Goal: Navigation & Orientation: Find specific page/section

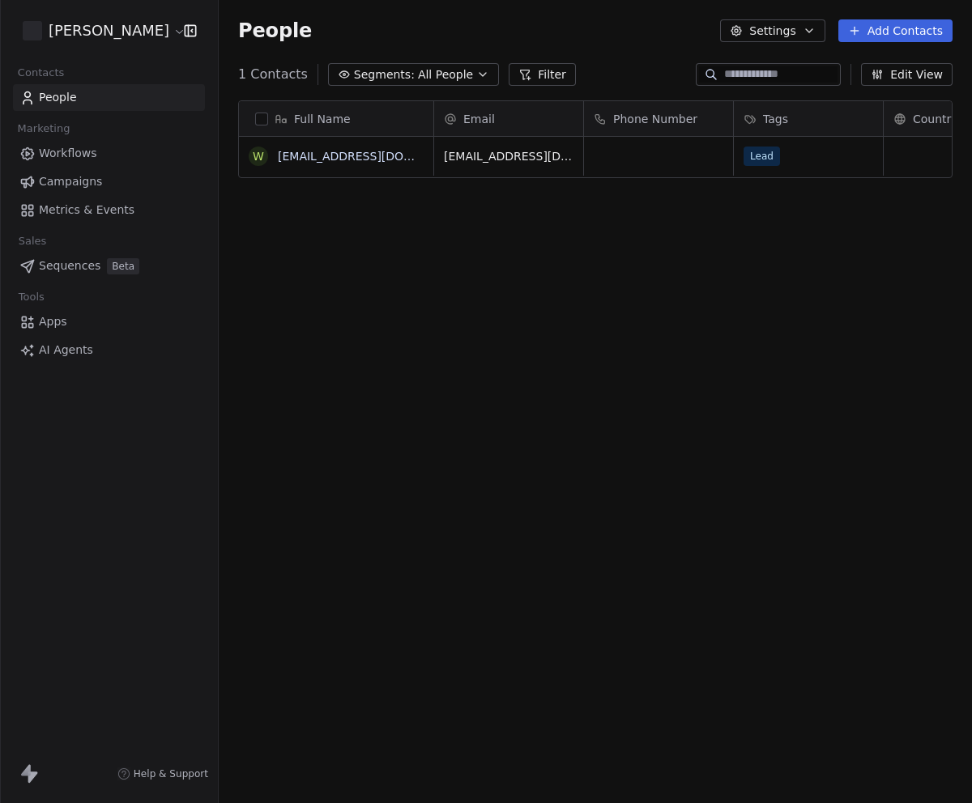
scroll to position [695, 741]
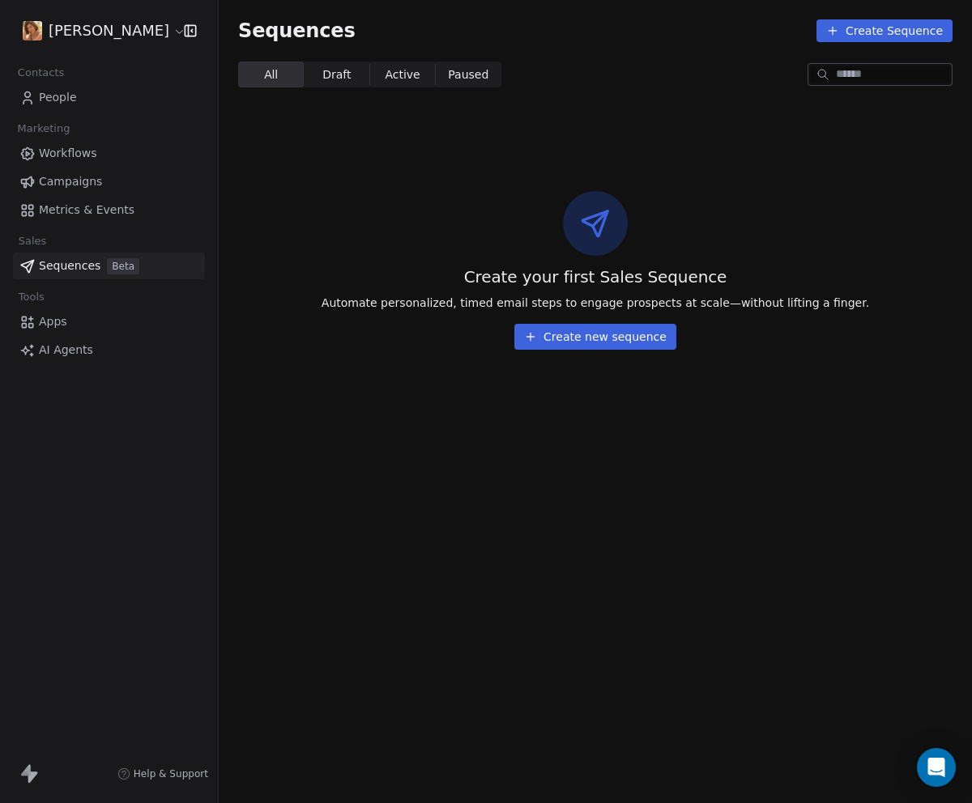
click at [84, 182] on span "Campaigns" at bounding box center [70, 181] width 63 height 17
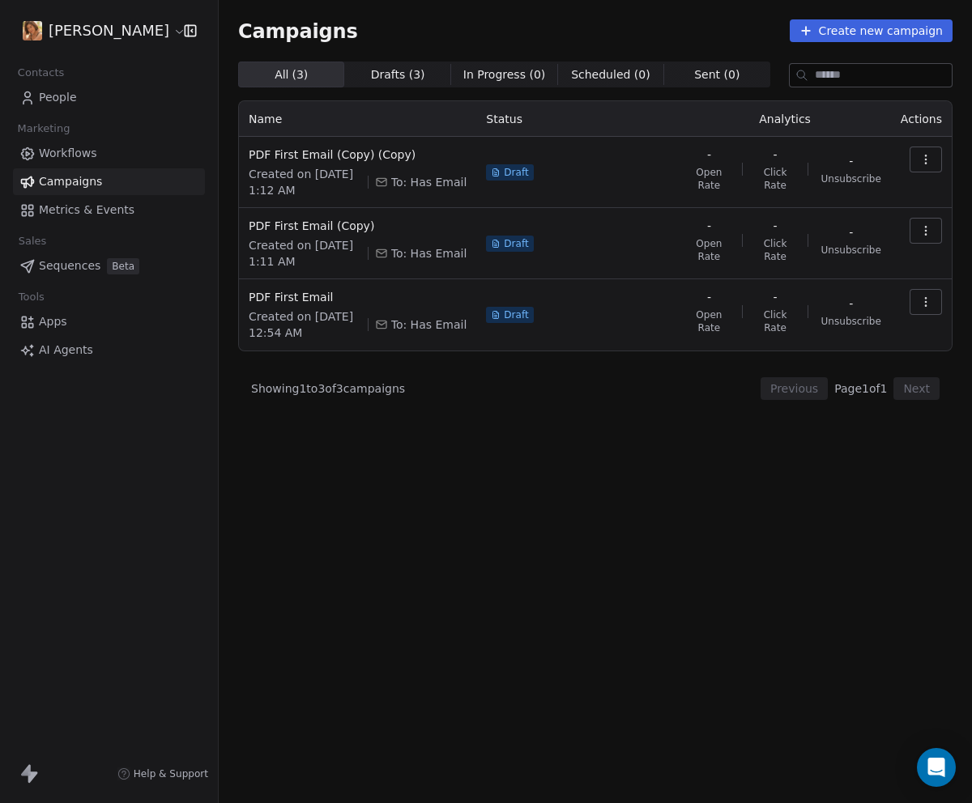
click at [84, 160] on span "Workflows" at bounding box center [68, 153] width 58 height 17
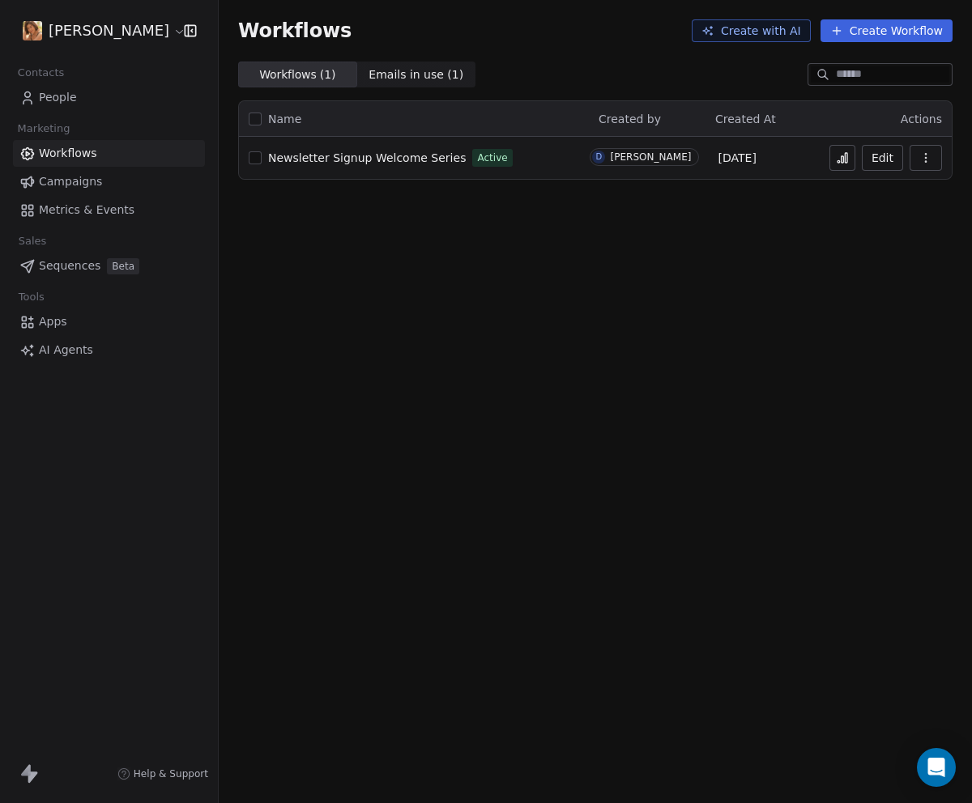
click at [387, 159] on span "Newsletter Signup Welcome Series" at bounding box center [367, 157] width 198 height 13
click at [104, 29] on html "[PERSON_NAME] Contacts People Marketing Workflows Campaigns Metrics & Events Sa…" at bounding box center [486, 401] width 972 height 803
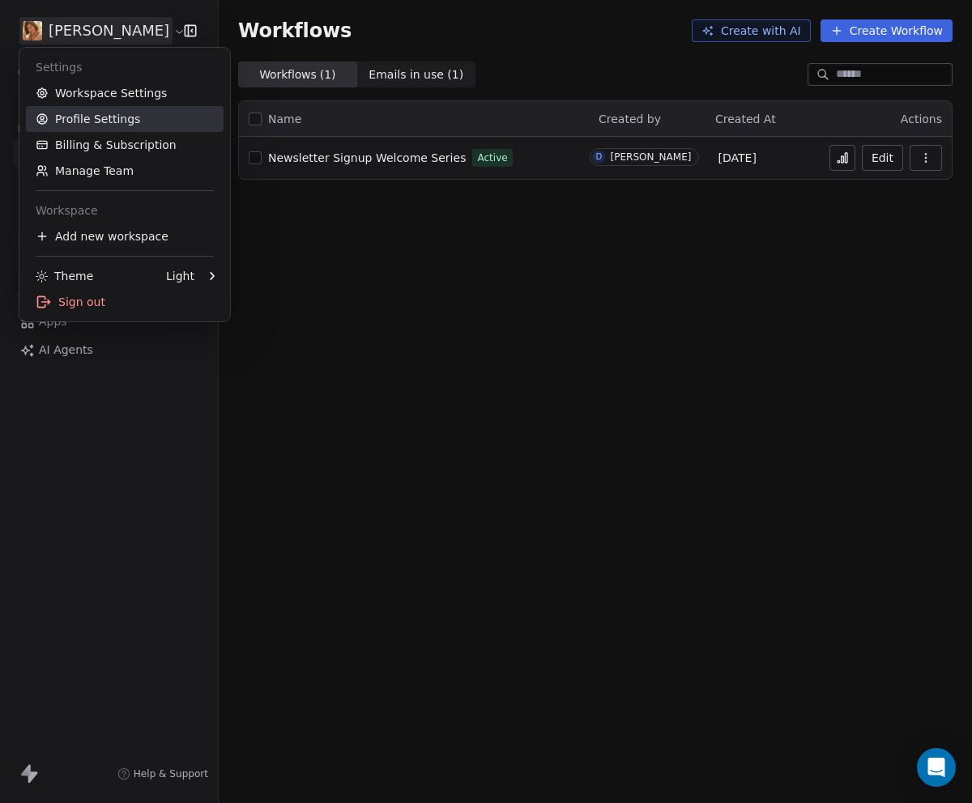
click at [129, 119] on link "Profile Settings" at bounding box center [125, 119] width 198 height 26
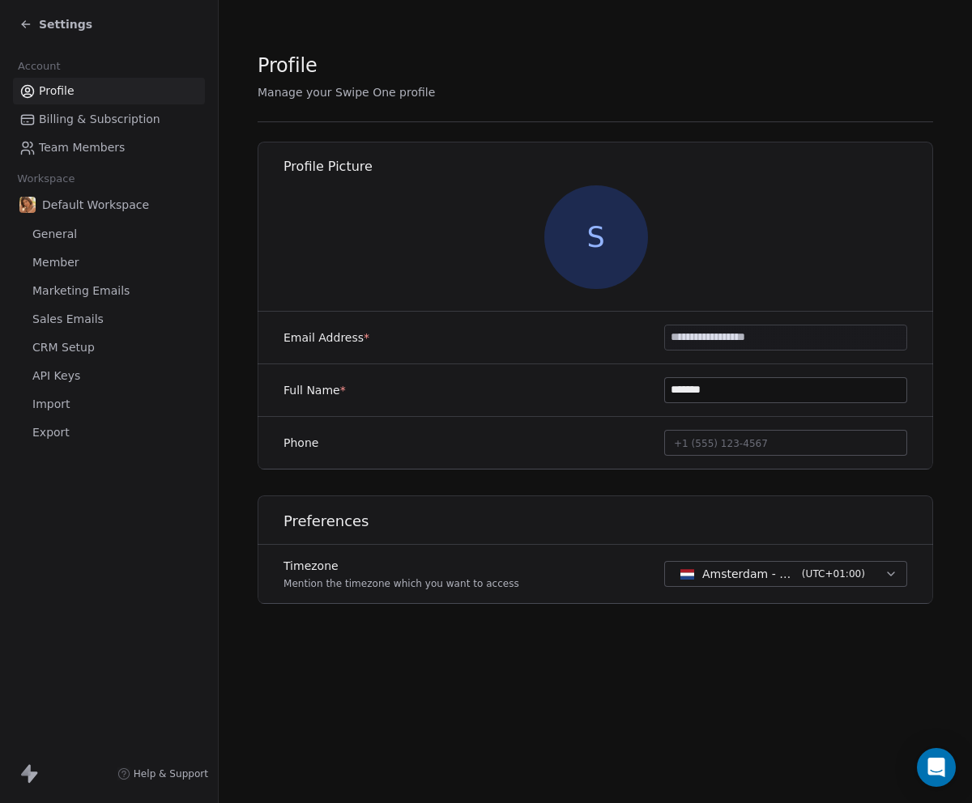
click at [99, 239] on link "General" at bounding box center [109, 234] width 192 height 27
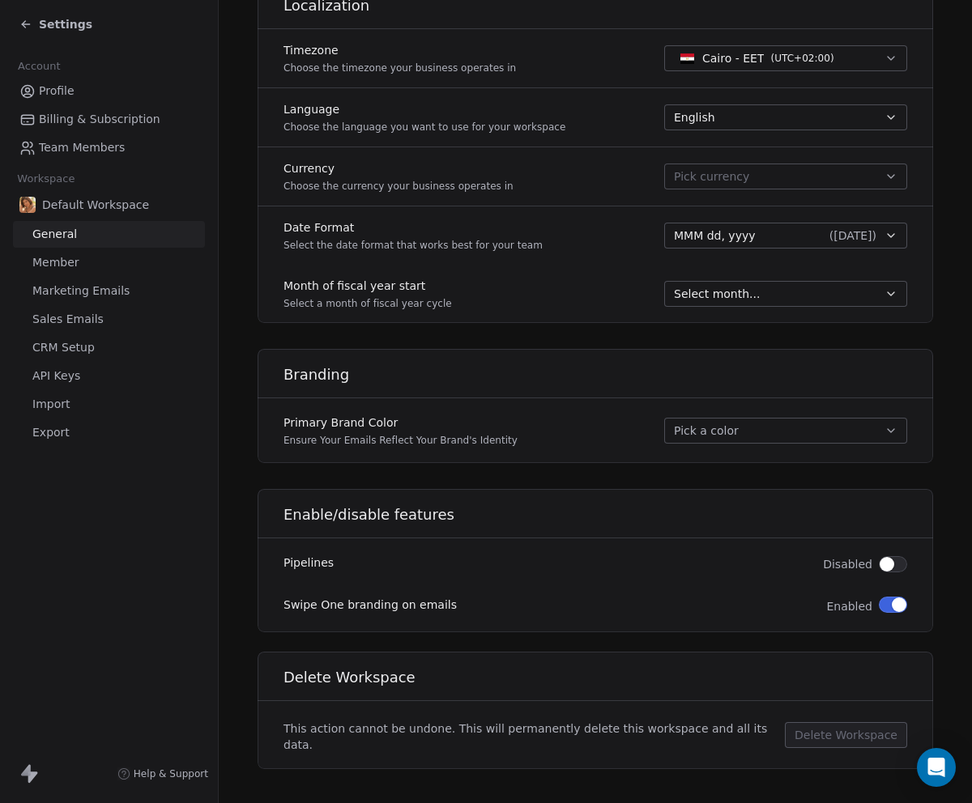
scroll to position [712, 0]
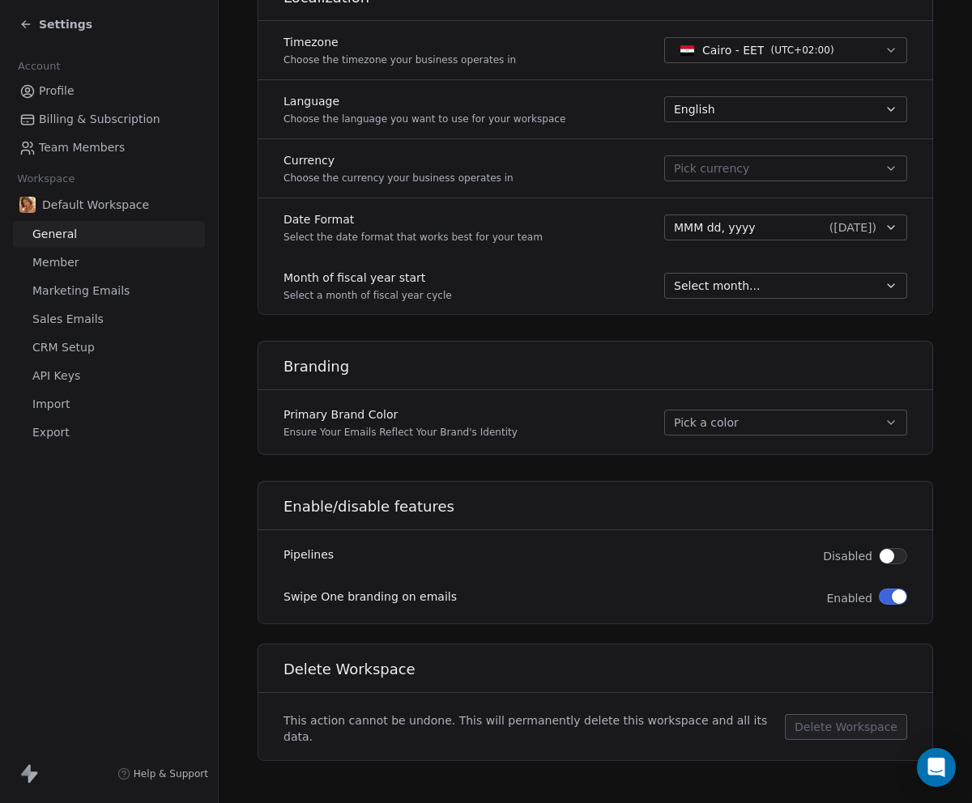
click at [878, 600] on button "button" at bounding box center [892, 597] width 28 height 16
click at [890, 598] on button "button" at bounding box center [892, 597] width 28 height 16
click at [567, 461] on div "**********" at bounding box center [594, 94] width 675 height 1333
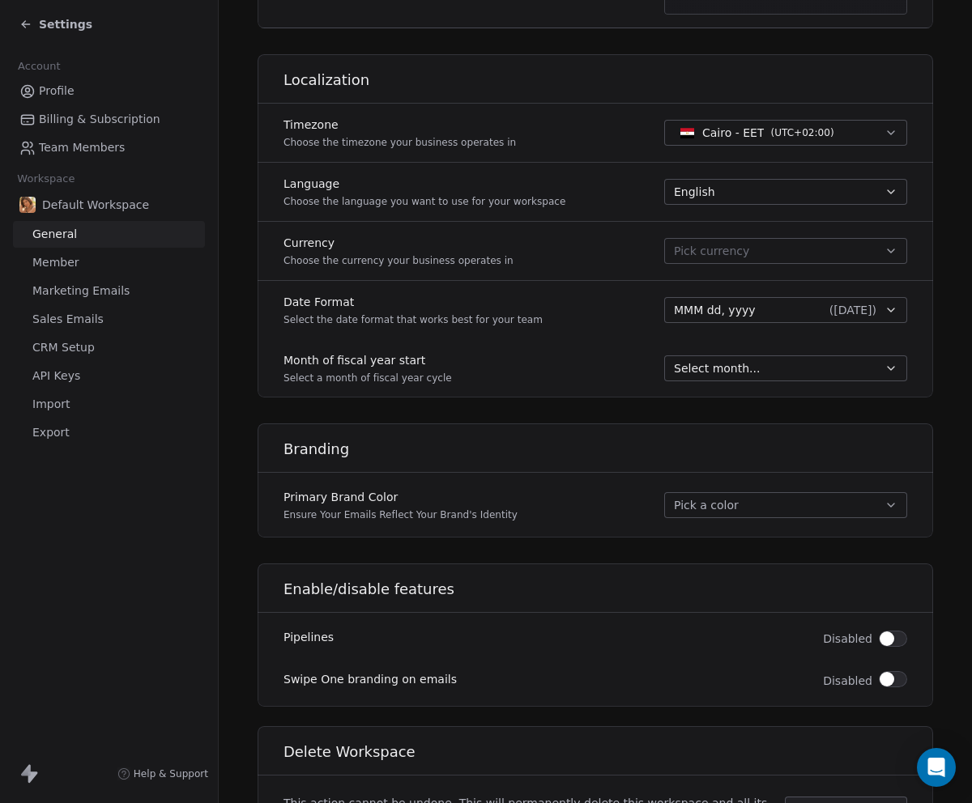
scroll to position [627, 0]
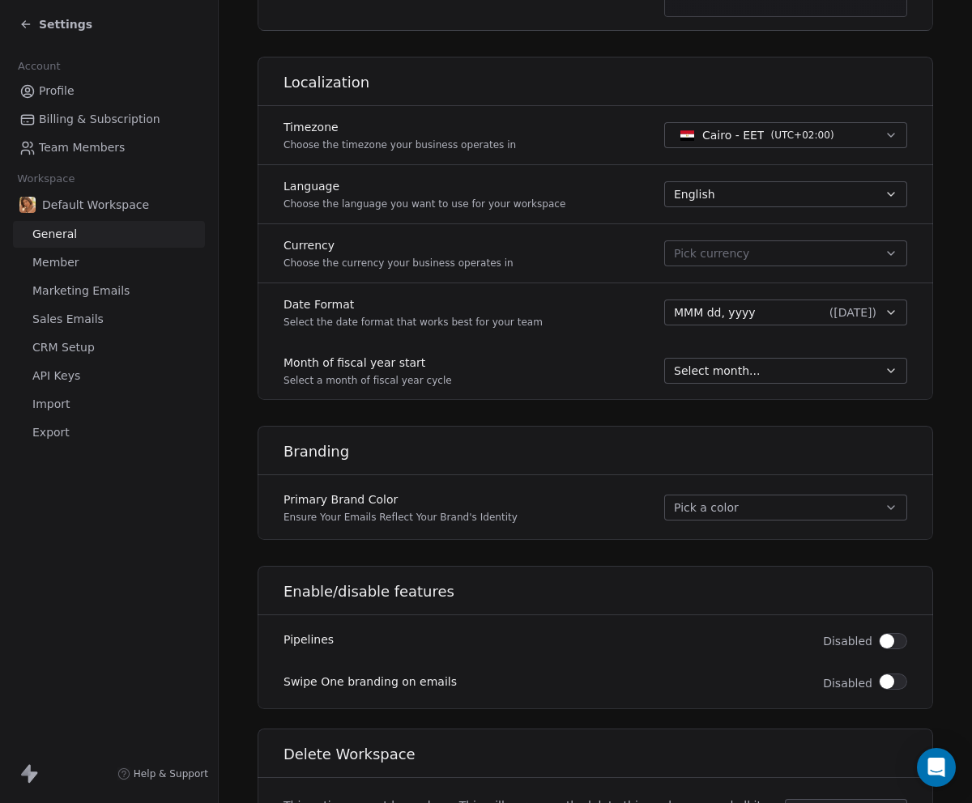
click at [97, 263] on link "Member" at bounding box center [109, 262] width 192 height 27
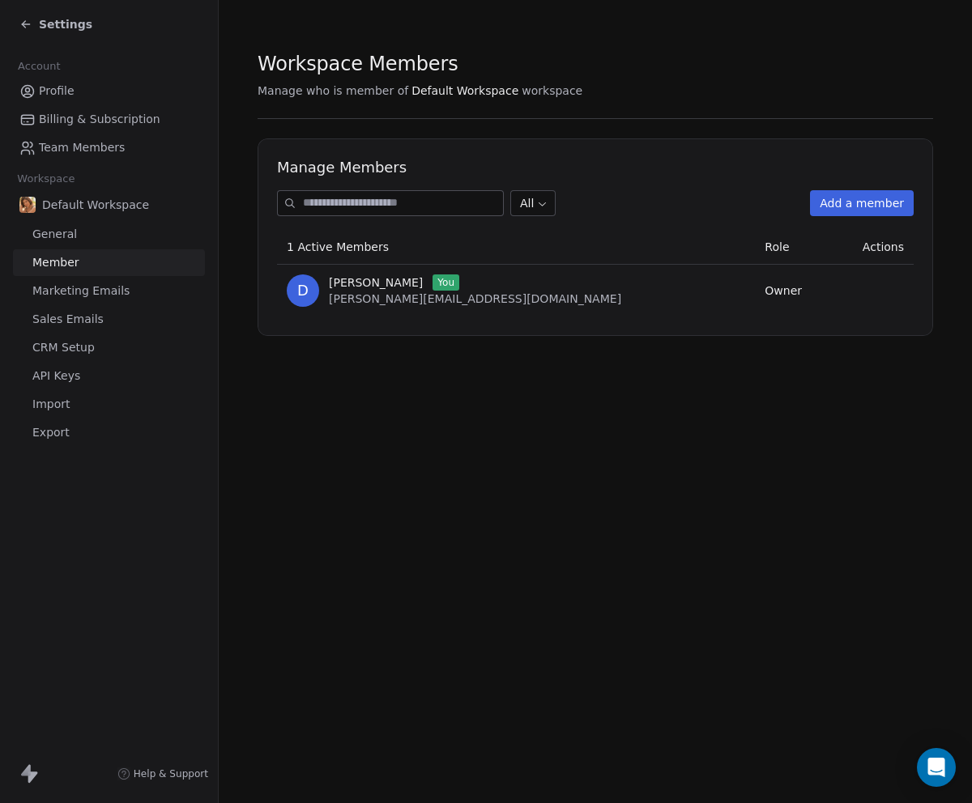
click at [99, 292] on span "Marketing Emails" at bounding box center [80, 291] width 97 height 17
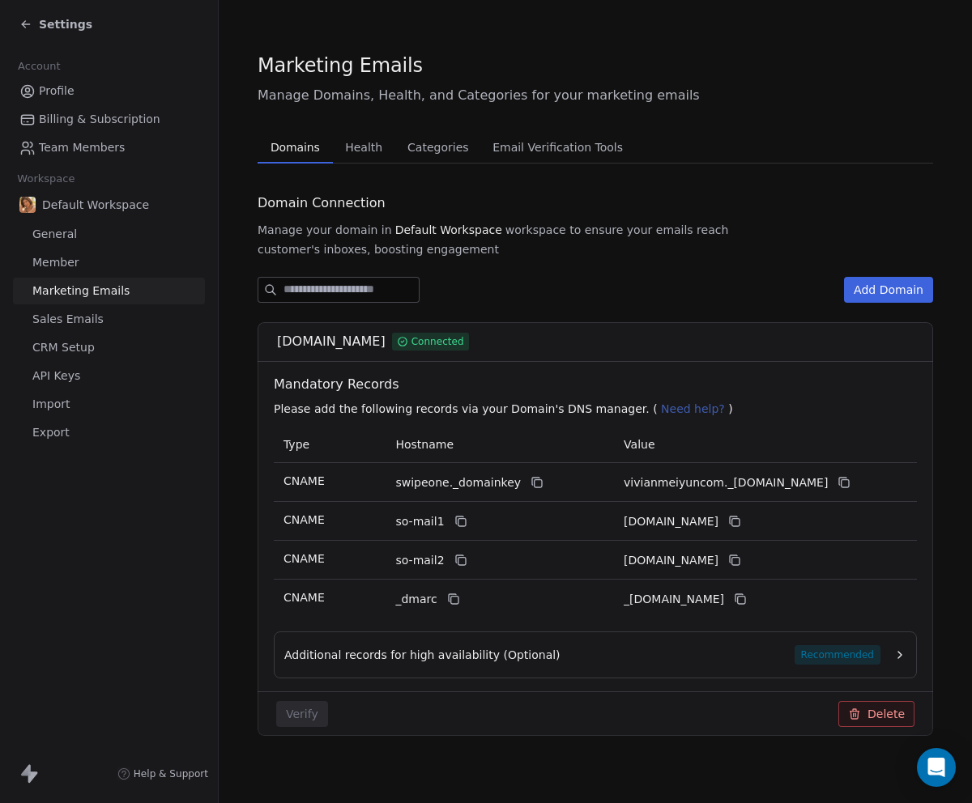
click at [108, 324] on link "Sales Emails" at bounding box center [109, 319] width 192 height 27
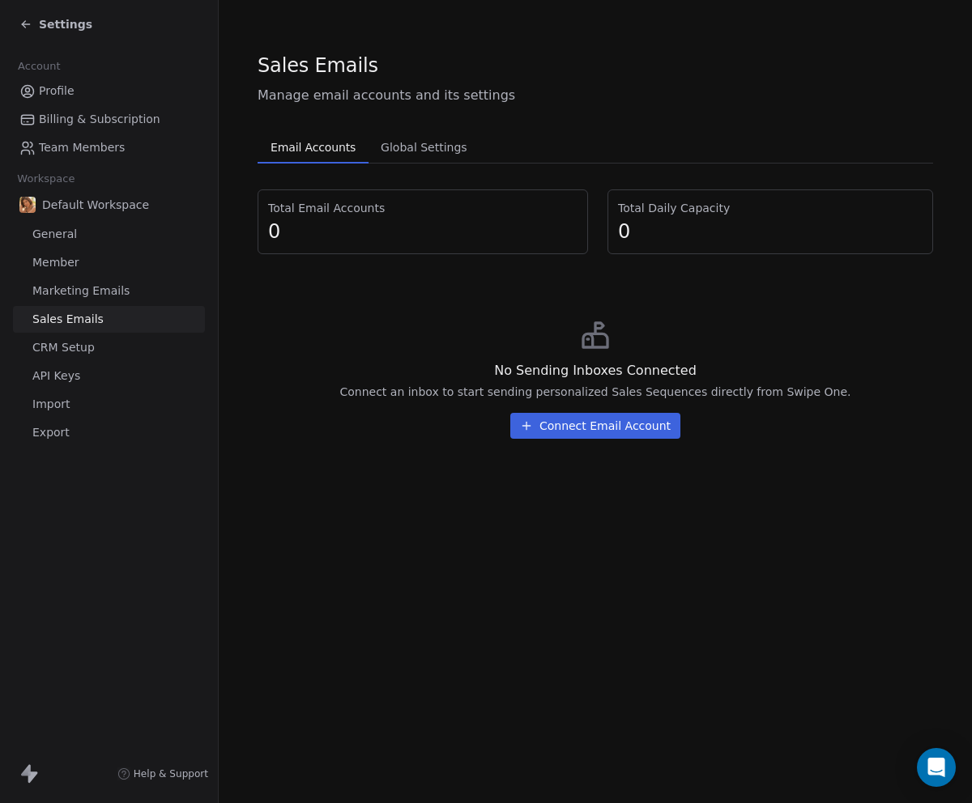
click at [83, 351] on span "CRM Setup" at bounding box center [63, 347] width 62 height 17
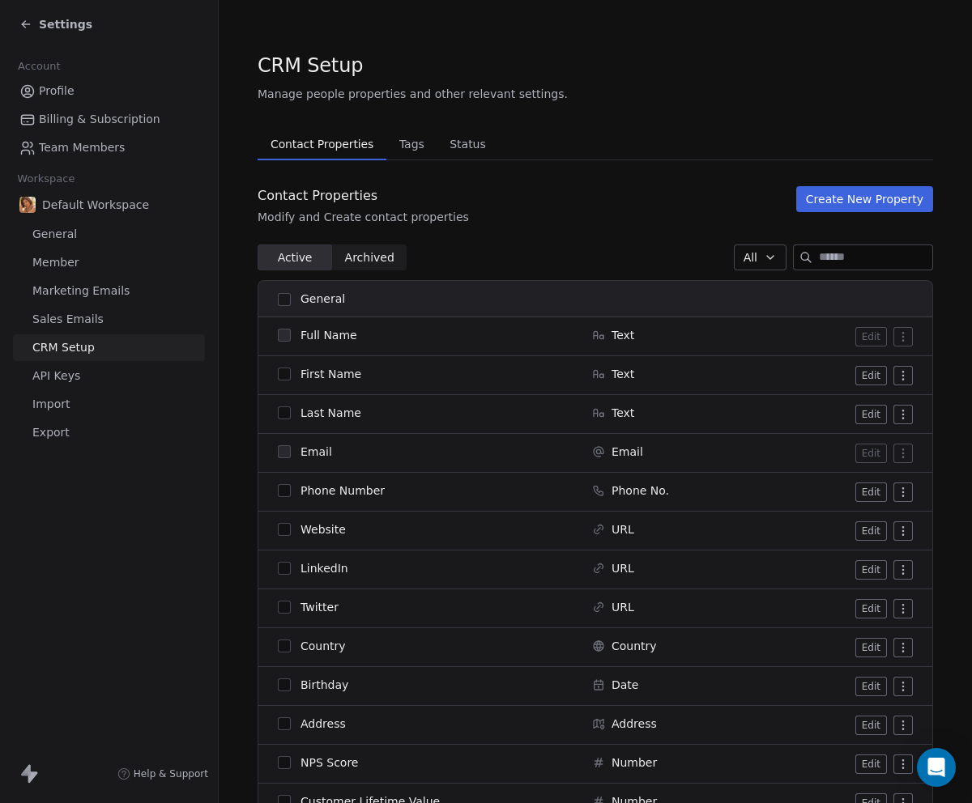
click at [98, 371] on link "API Keys" at bounding box center [109, 376] width 192 height 27
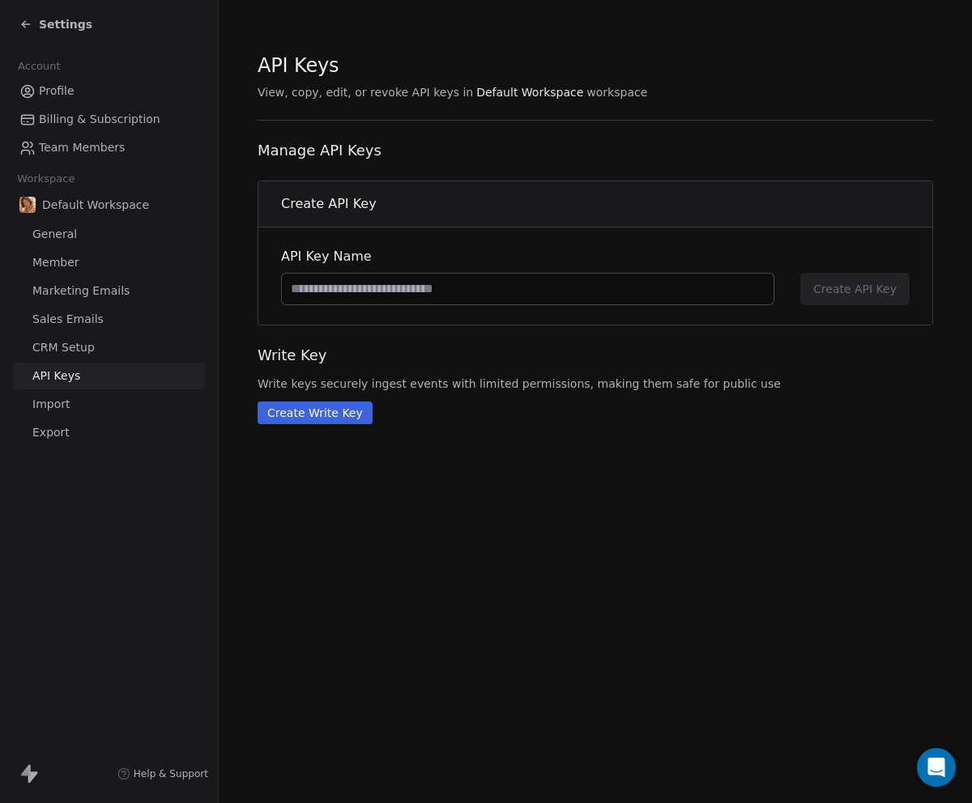
click at [90, 207] on span "Default Workspace" at bounding box center [95, 205] width 107 height 16
click at [66, 228] on span "General" at bounding box center [54, 234] width 45 height 17
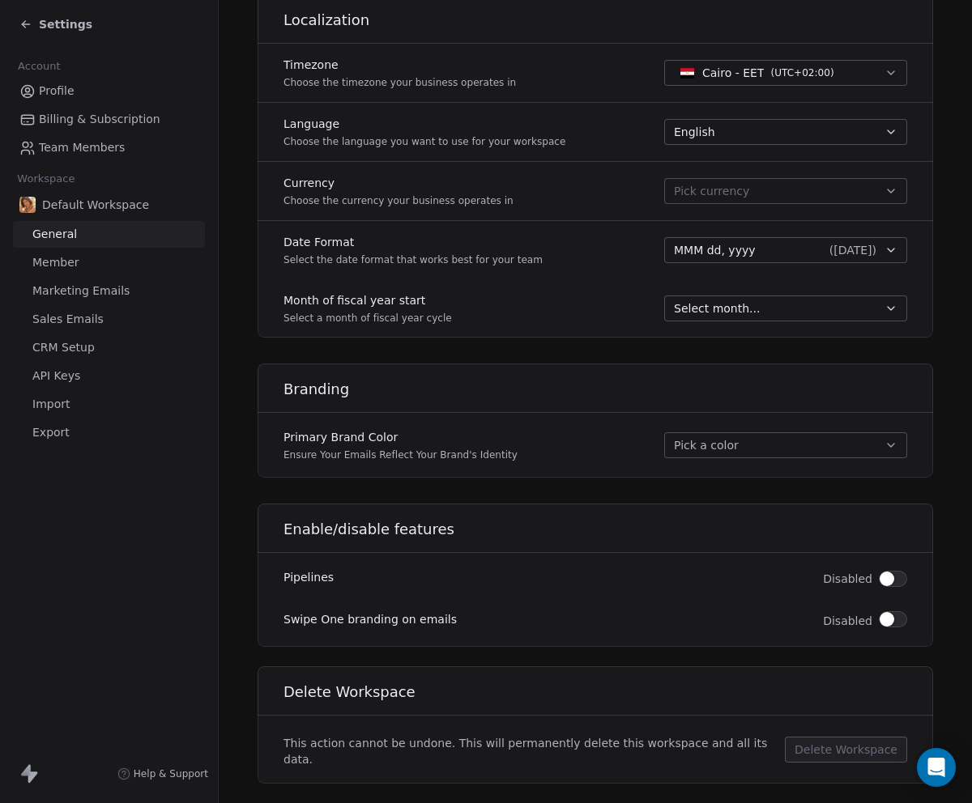
scroll to position [712, 0]
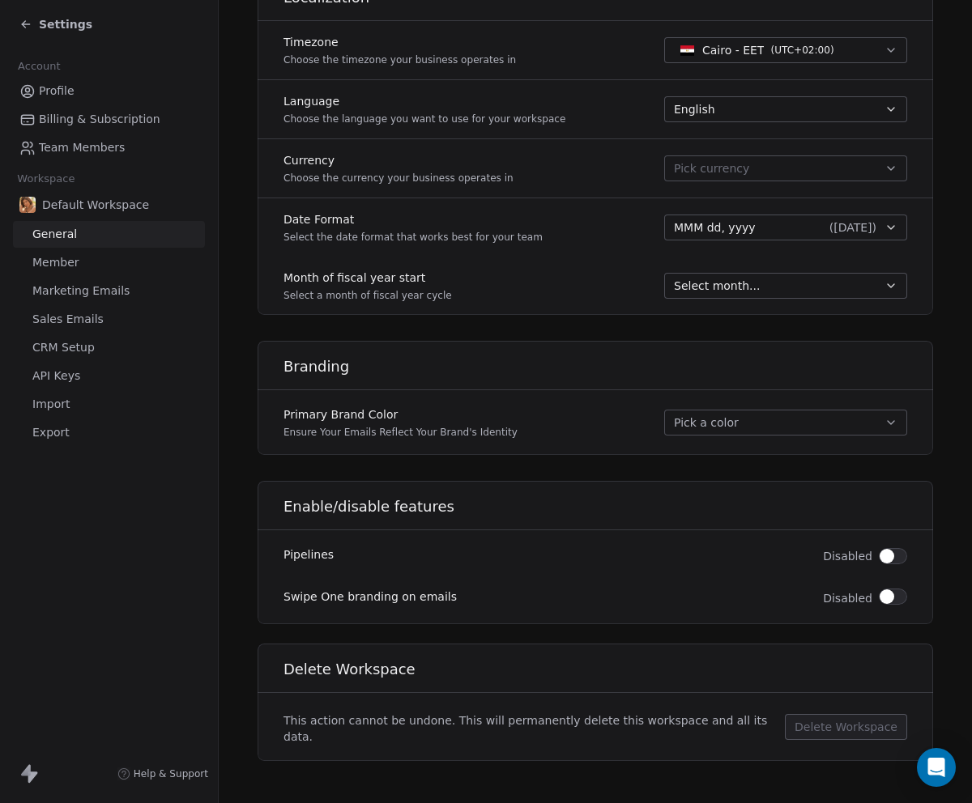
click at [33, 27] on div "Settings" at bounding box center [55, 24] width 73 height 16
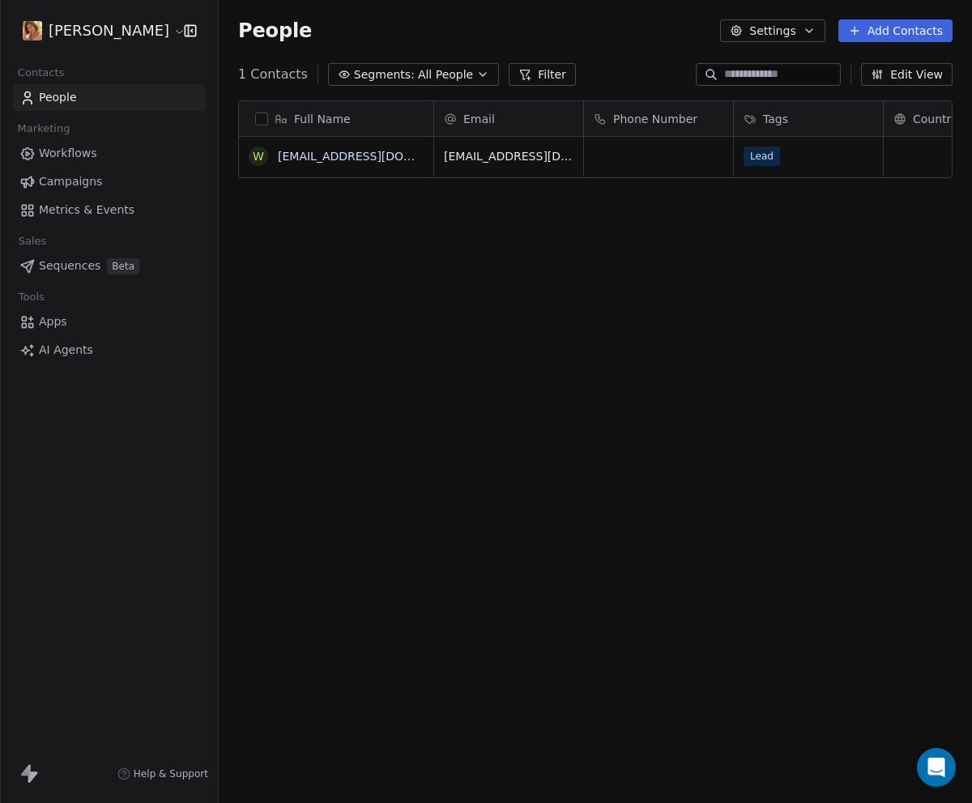
scroll to position [695, 741]
click at [97, 150] on link "Workflows" at bounding box center [109, 153] width 192 height 27
